Goal: Task Accomplishment & Management: Manage account settings

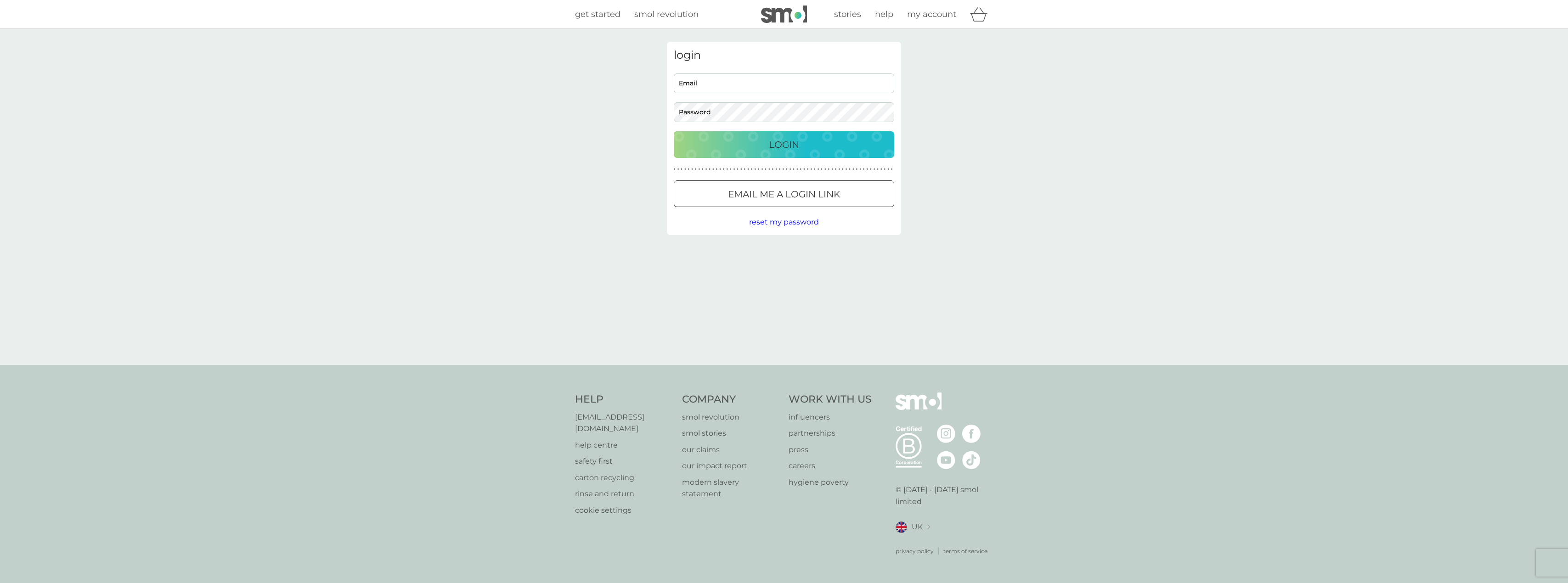
click at [711, 84] on input "Email" at bounding box center [784, 83] width 220 height 20
click at [0, 582] on com-1password-button at bounding box center [0, 583] width 0 height 0
type input "bigdotears@googlemail.com"
click at [796, 147] on p "Login" at bounding box center [784, 145] width 30 height 15
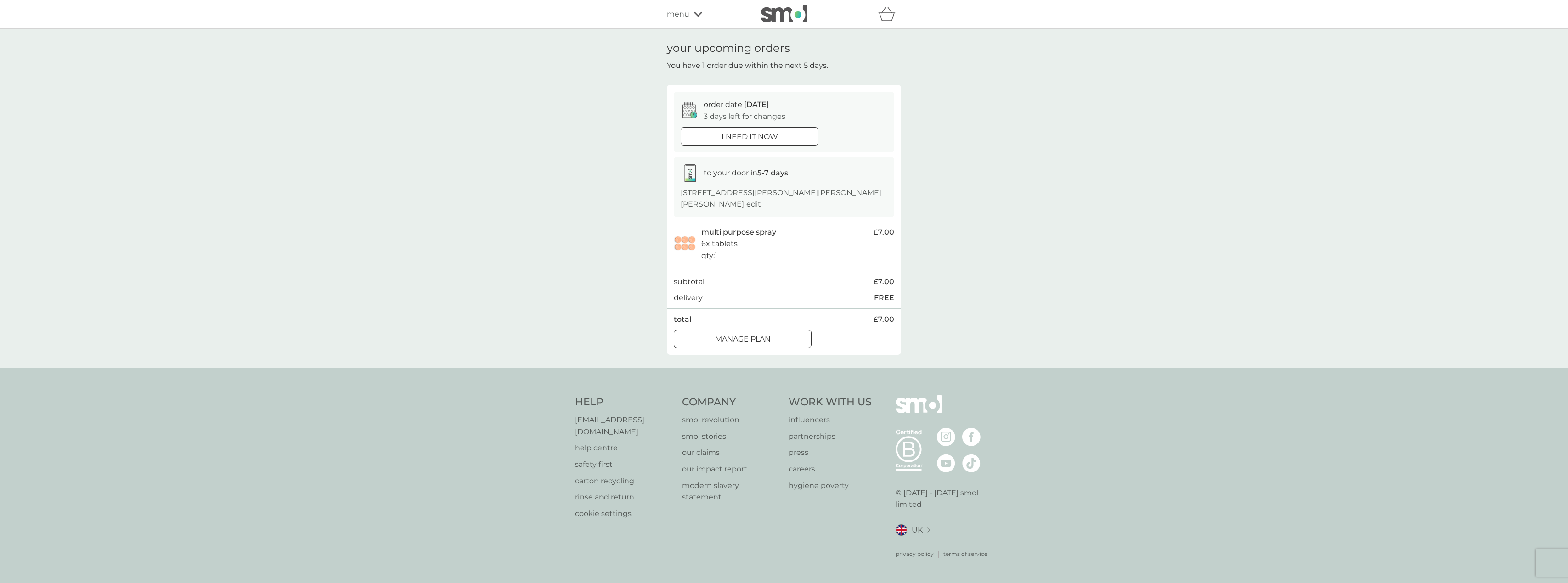
click at [732, 335] on div at bounding box center [731, 338] width 7 height 7
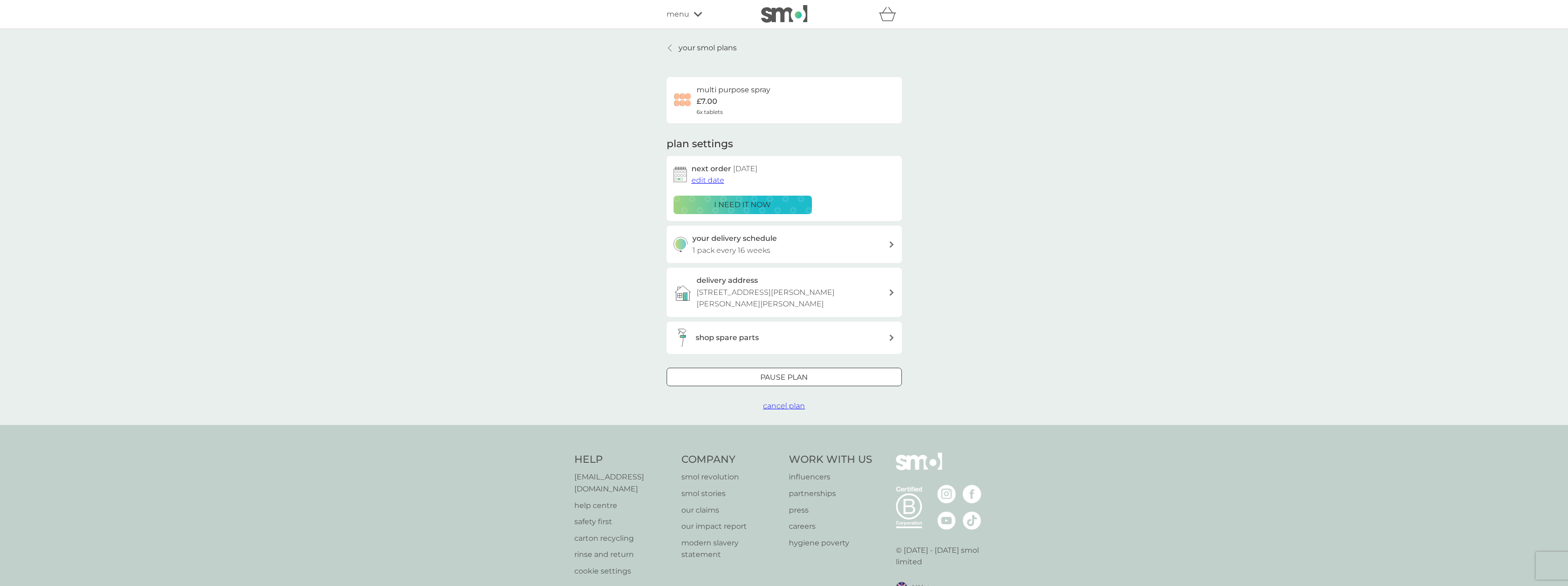
click at [706, 180] on span "edit date" at bounding box center [708, 180] width 33 height 9
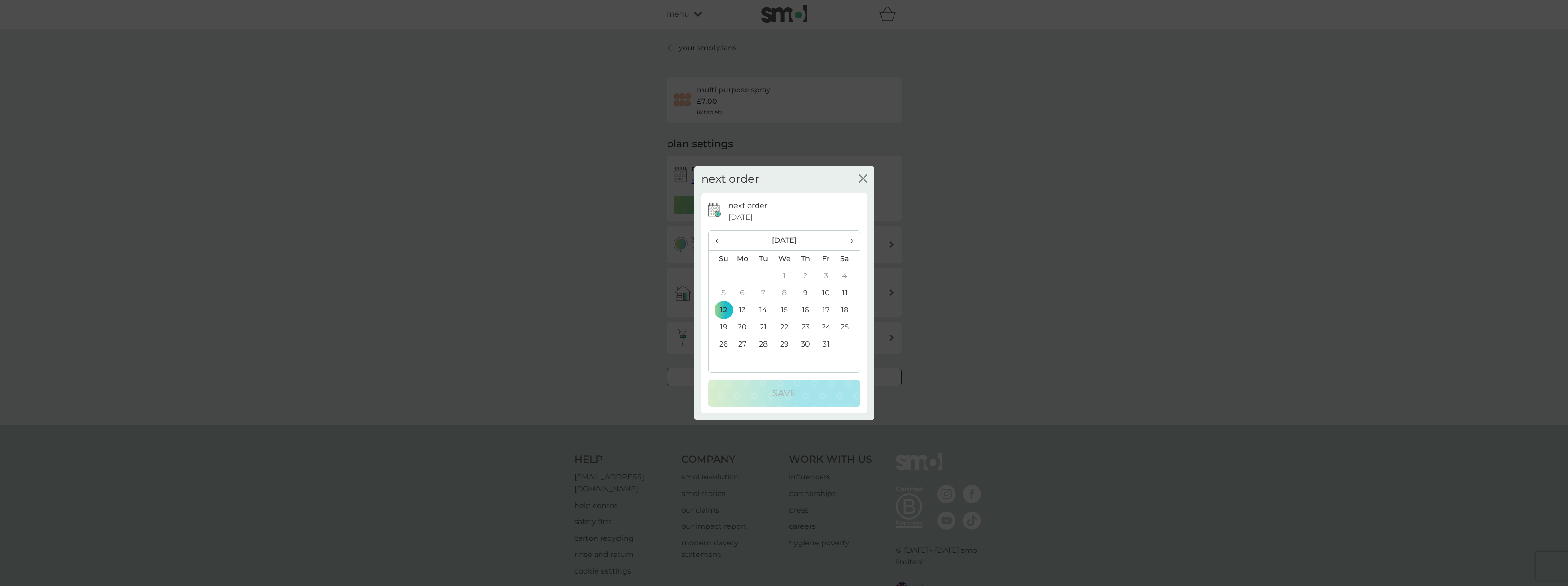
click at [852, 239] on span "›" at bounding box center [848, 241] width 9 height 19
click at [716, 239] on span "‹" at bounding box center [720, 241] width 10 height 19
click at [851, 241] on span "›" at bounding box center [848, 241] width 9 height 19
click at [716, 242] on span "‹" at bounding box center [720, 241] width 10 height 19
click at [849, 240] on span "›" at bounding box center [848, 241] width 9 height 19
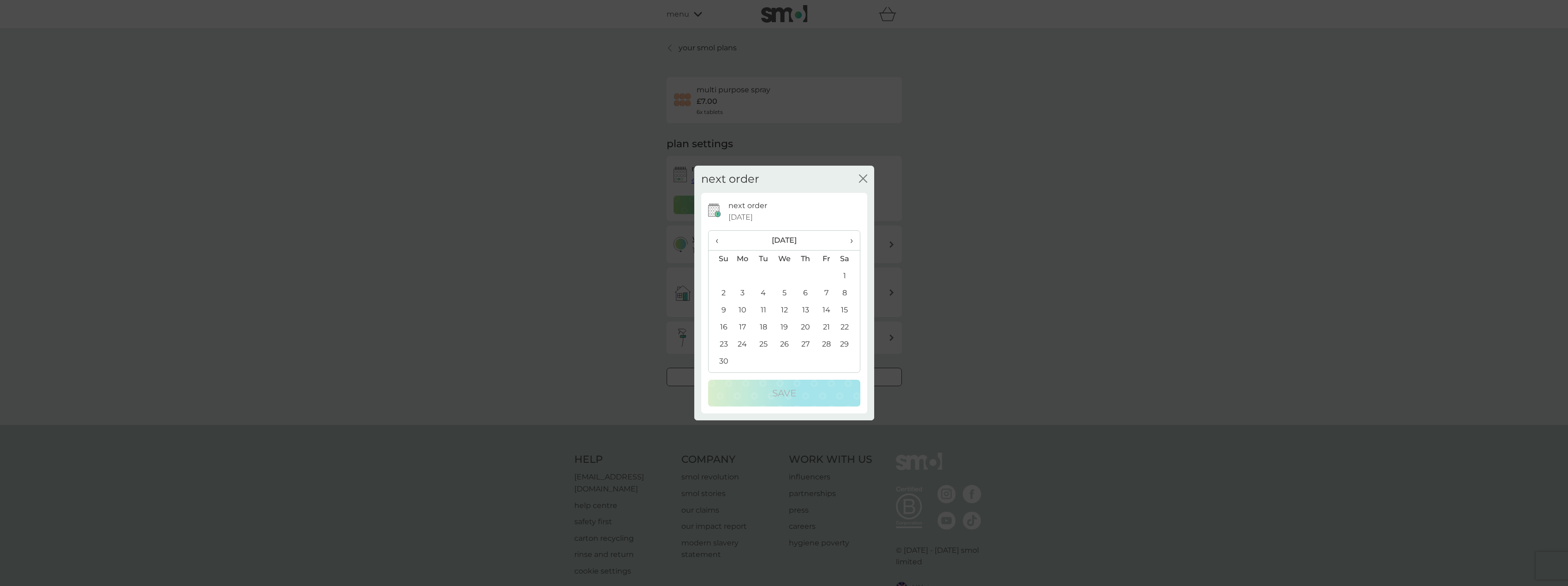
click at [723, 290] on td "2" at bounding box center [720, 293] width 24 height 17
click at [783, 389] on p "Save" at bounding box center [784, 393] width 24 height 15
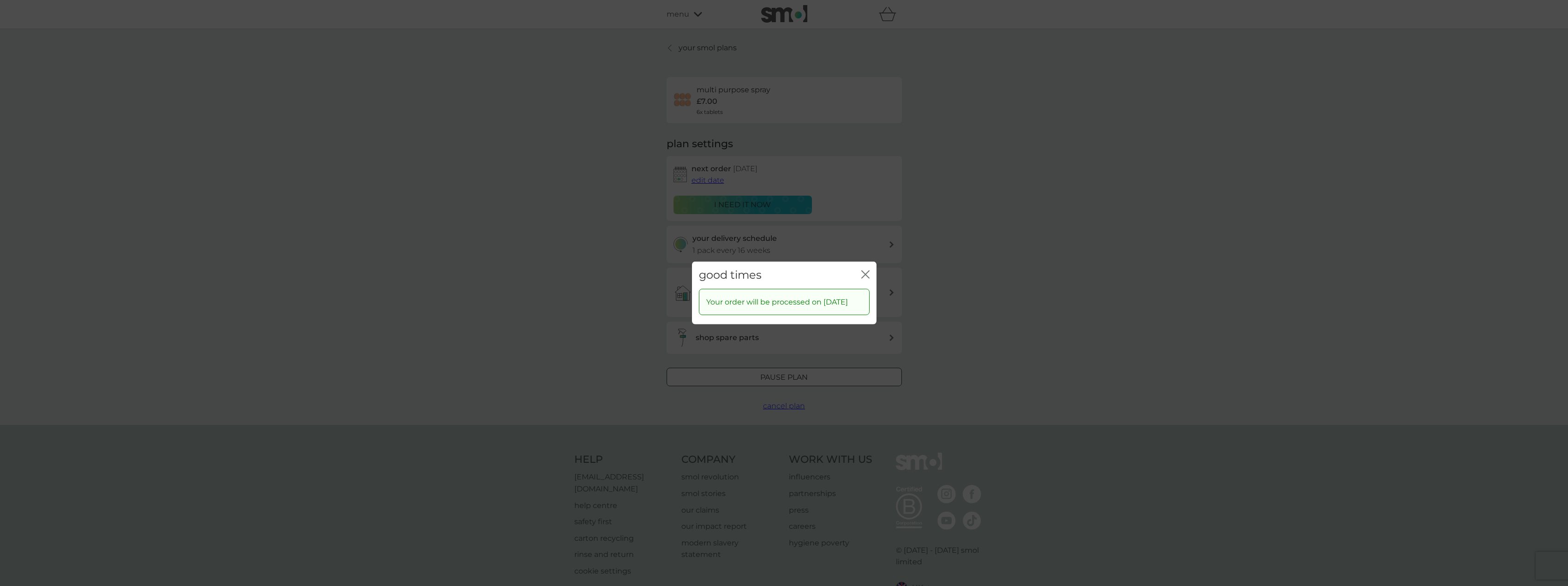
click at [865, 270] on icon "close" at bounding box center [865, 274] width 8 height 8
